Goal: Find specific page/section: Find specific page/section

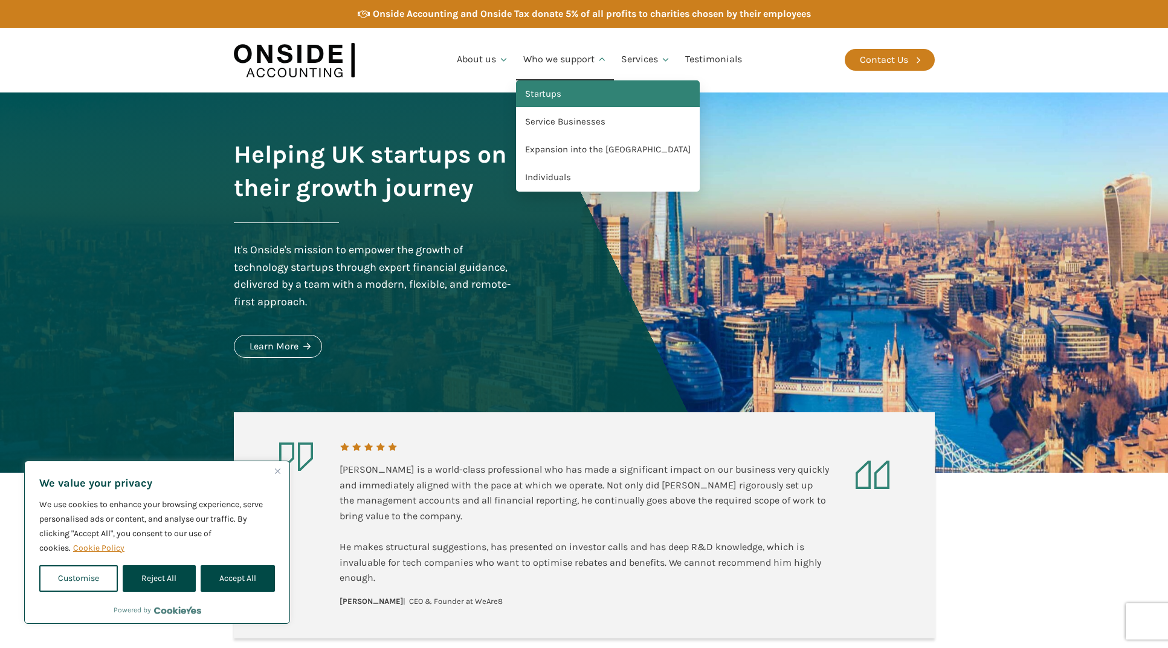
click at [564, 97] on link "Startups" at bounding box center [608, 94] width 184 height 28
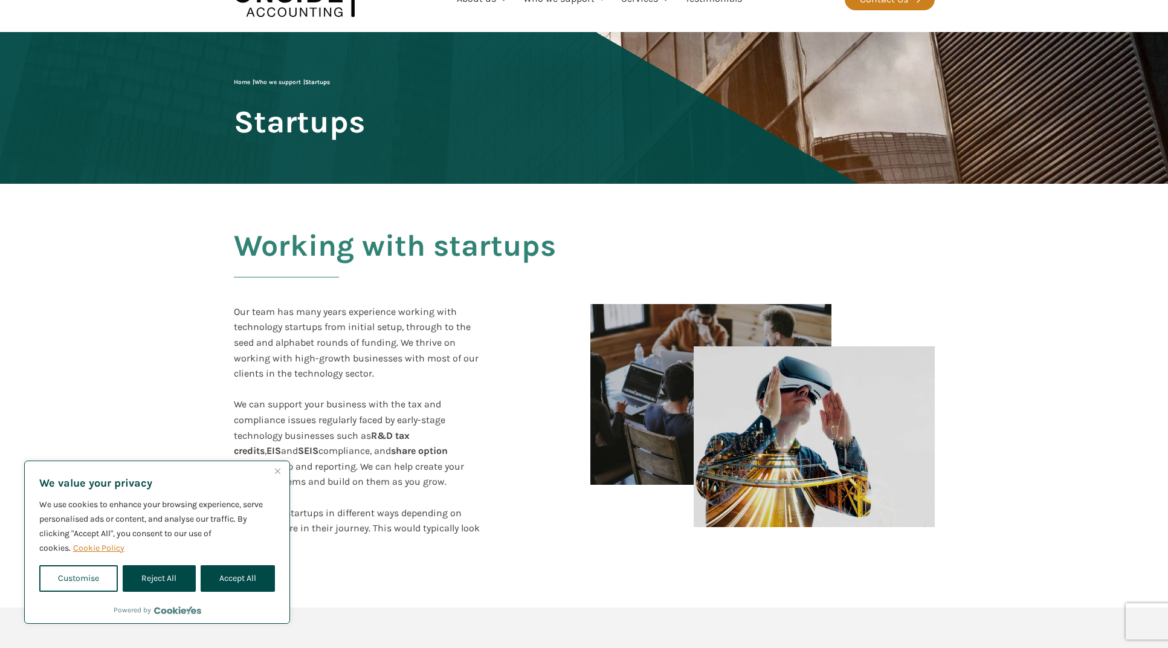
scroll to position [86, 0]
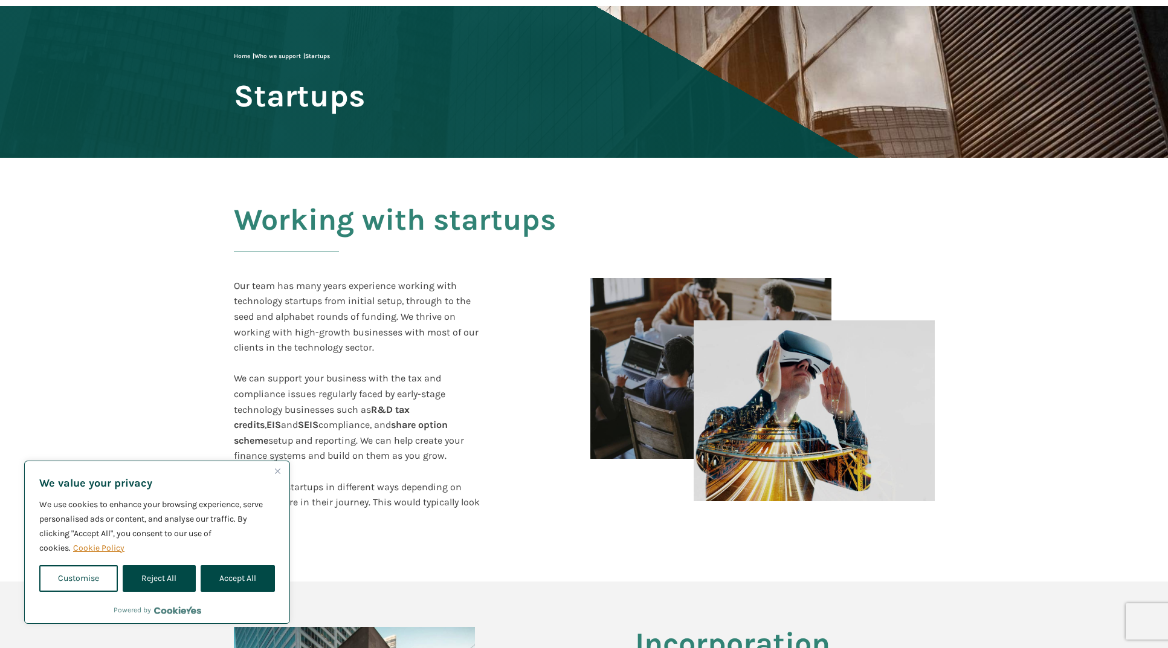
click at [278, 469] on img "Close" at bounding box center [277, 470] width 5 height 5
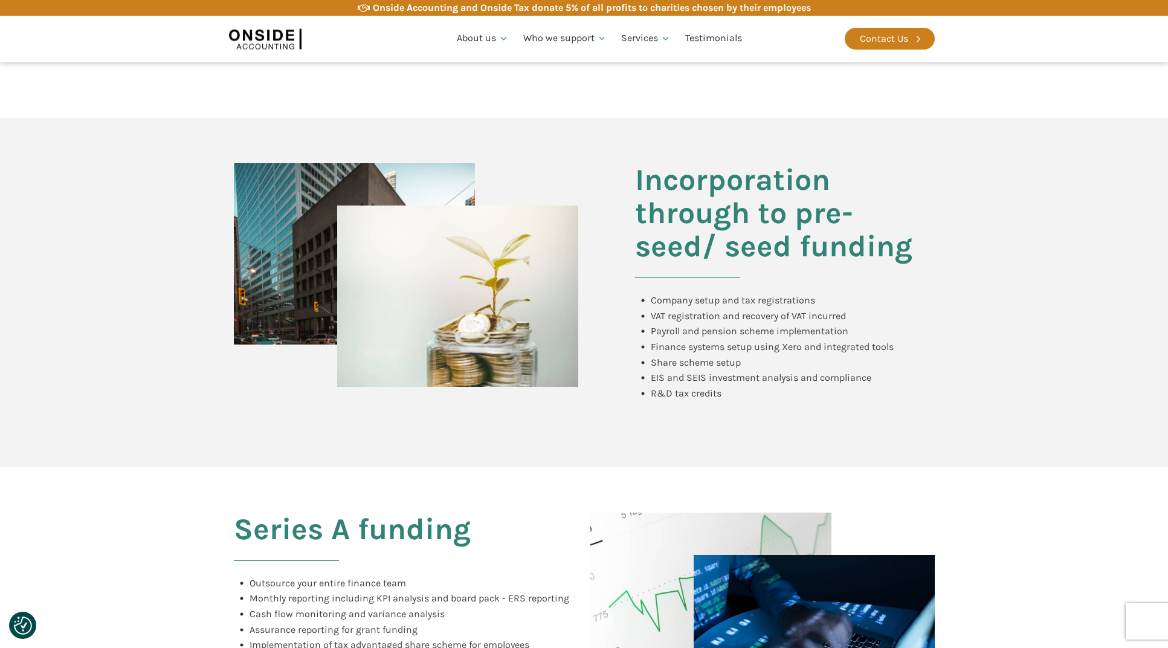
scroll to position [0, 0]
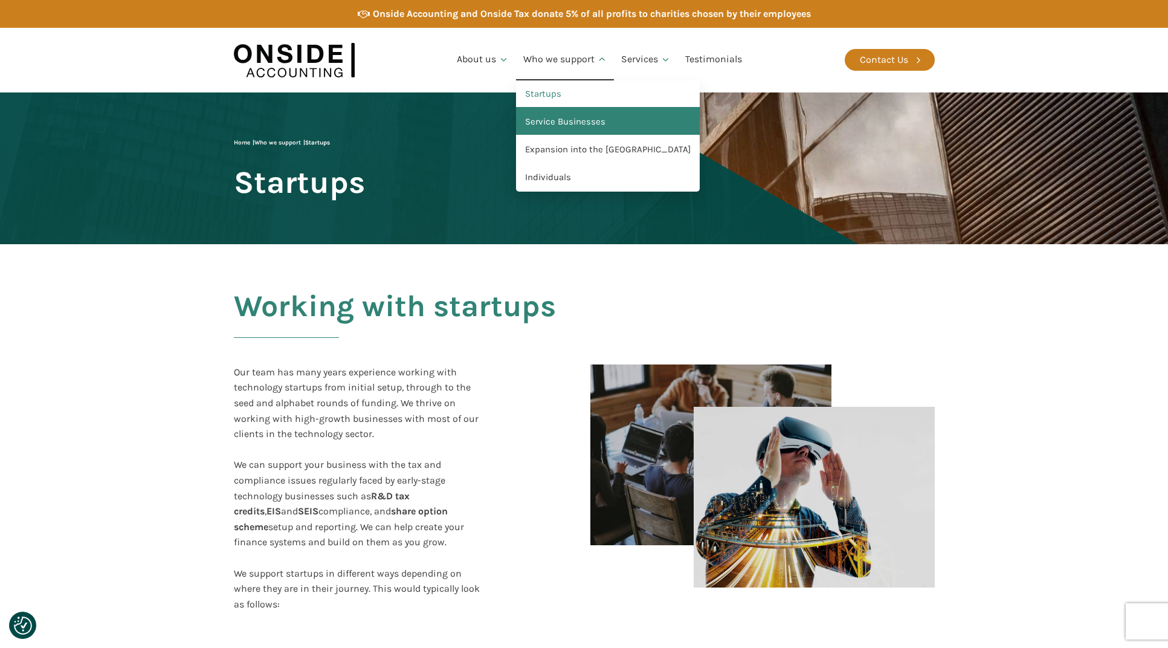
click at [566, 120] on link "Service Businesses" at bounding box center [608, 122] width 184 height 28
